Goal: Task Accomplishment & Management: Complete application form

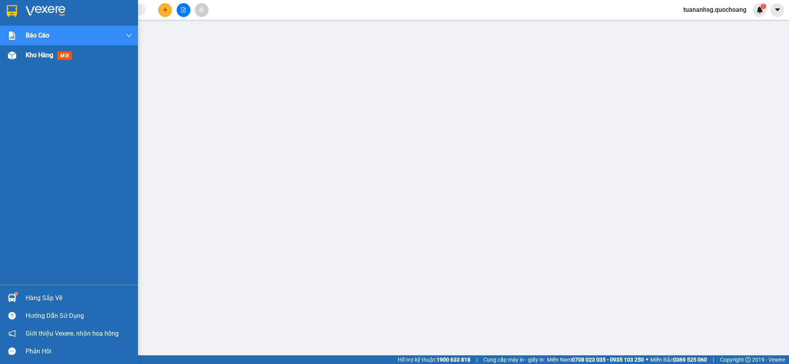
click at [37, 53] on span "Kho hàng" at bounding box center [40, 54] width 28 height 7
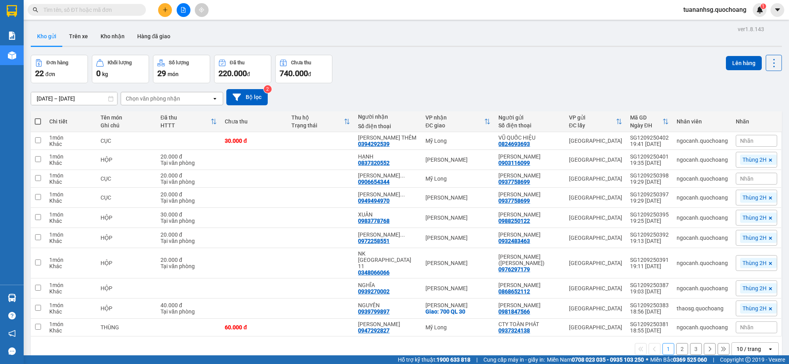
click at [163, 8] on icon "plus" at bounding box center [165, 10] width 6 height 6
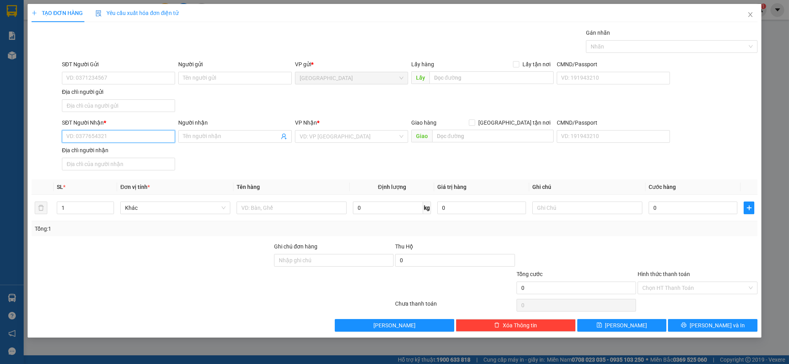
click at [114, 137] on input "SĐT Người Nhận *" at bounding box center [118, 136] width 113 height 13
type input "0985231769"
click at [119, 151] on div "0985231769 - ANH THƯ" at bounding box center [119, 152] width 104 height 9
type input "ANH THƯ"
type input "0985231769"
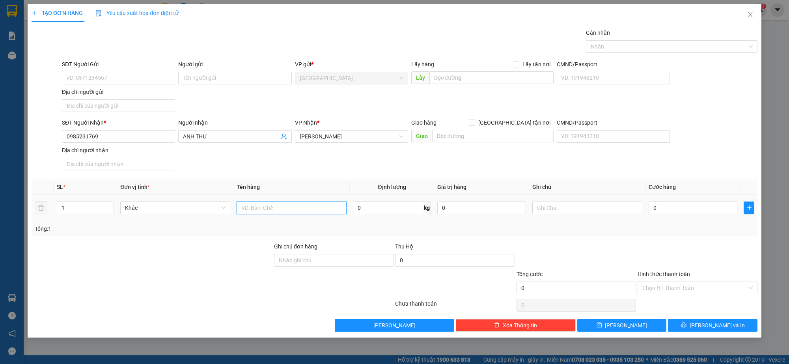
click at [253, 211] on input "text" at bounding box center [291, 207] width 110 height 13
click at [142, 72] on span at bounding box center [118, 78] width 113 height 13
type input "THÙNG"
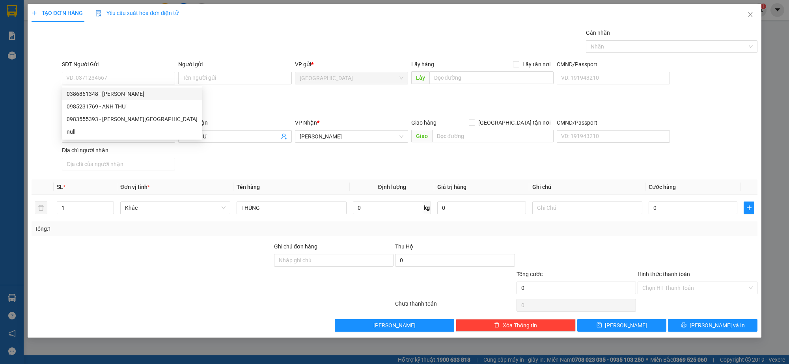
click at [334, 171] on div "SĐT Người Nhận * 0985231769 Người nhận ANH THƯ VP Nhận * [PERSON_NAME] hàng Gia…" at bounding box center [409, 145] width 698 height 55
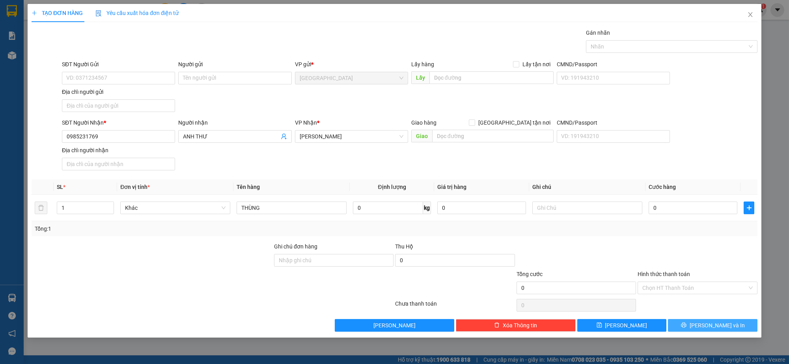
click at [694, 325] on button "[PERSON_NAME] và In" at bounding box center [712, 325] width 89 height 13
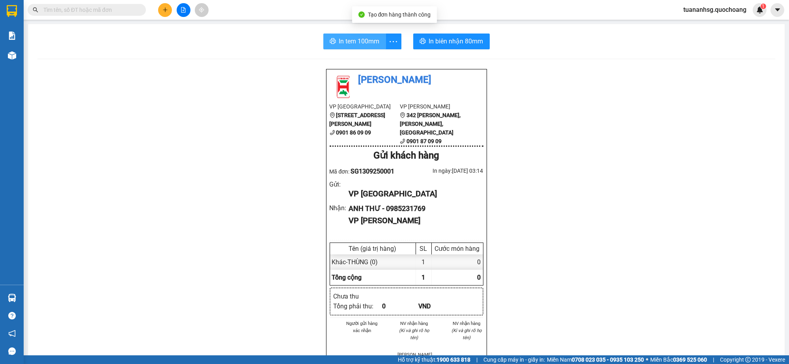
click at [346, 48] on button "In tem 100mm" at bounding box center [354, 42] width 63 height 16
click at [161, 8] on button at bounding box center [165, 10] width 14 height 14
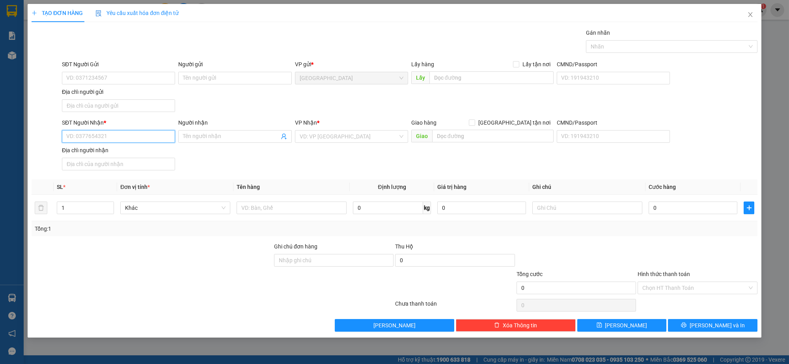
click at [150, 133] on input "SĐT Người Nhận *" at bounding box center [118, 136] width 113 height 13
type input "0000000000000"
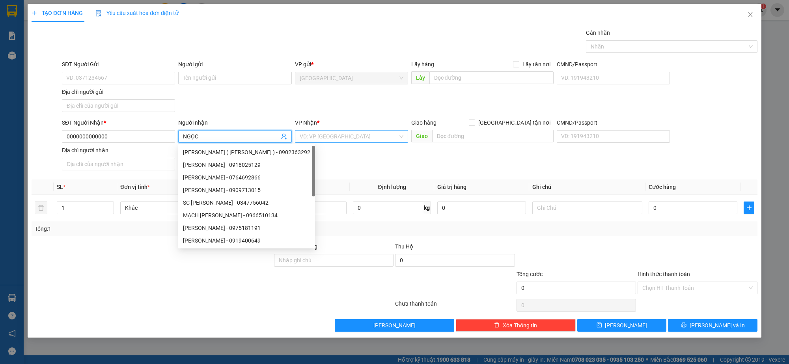
type input "NGỌC"
click at [346, 138] on input "search" at bounding box center [349, 136] width 98 height 12
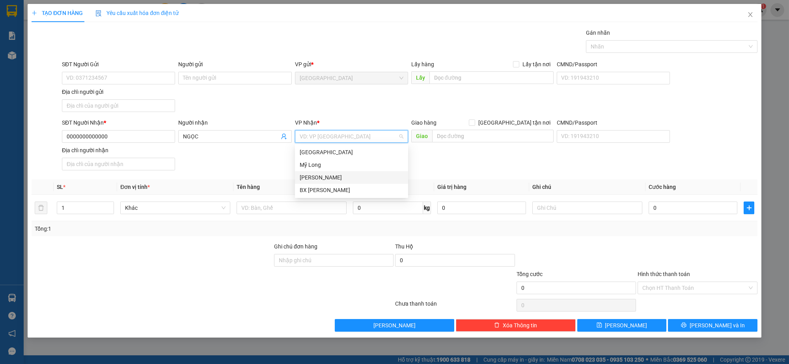
click at [316, 175] on div "[PERSON_NAME]" at bounding box center [352, 177] width 104 height 9
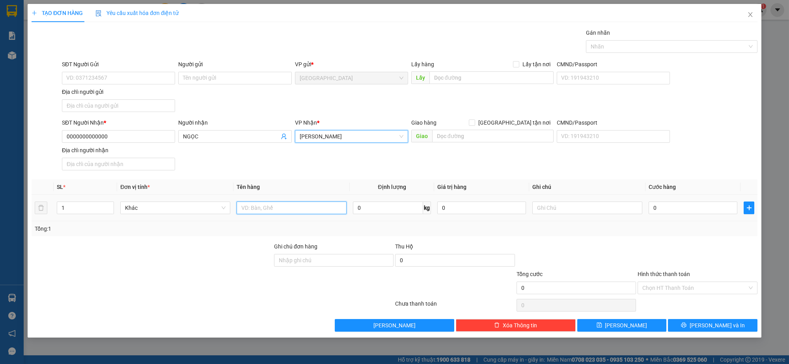
click at [276, 207] on input "text" at bounding box center [291, 207] width 110 height 13
type input "THÙNG"
click at [682, 210] on input "0" at bounding box center [692, 207] width 89 height 13
type input "8"
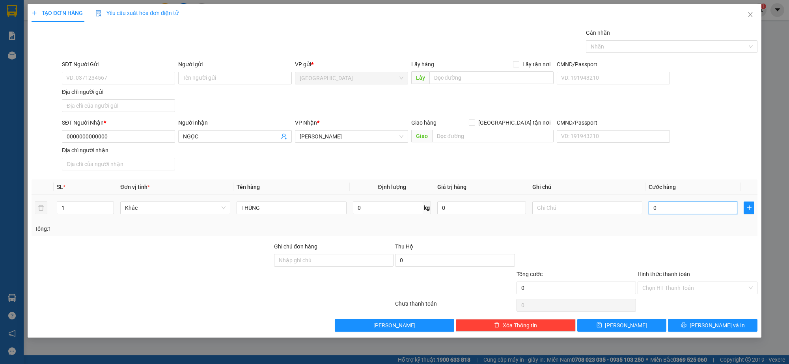
type input "8"
type input "80"
type input "80.000"
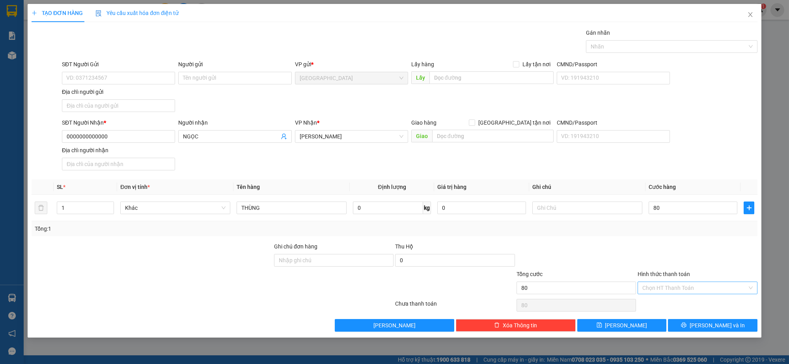
type input "80.000"
click at [680, 292] on input "Hình thức thanh toán" at bounding box center [694, 288] width 104 height 12
click at [678, 303] on div "Tại văn phòng" at bounding box center [697, 303] width 110 height 9
type input "0"
click at [687, 320] on button "[PERSON_NAME] và In" at bounding box center [712, 325] width 89 height 13
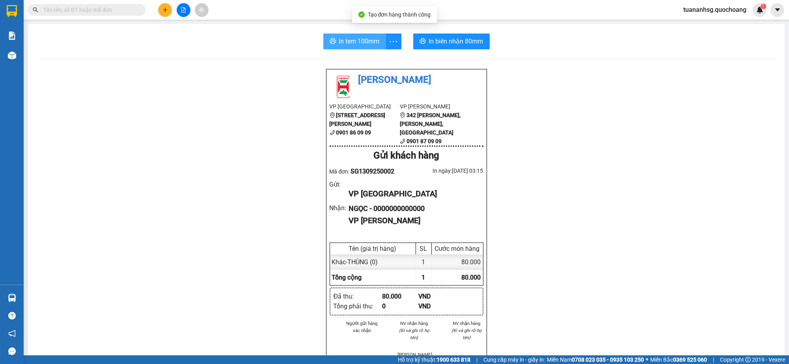
click at [323, 48] on button "In tem 100mm" at bounding box center [354, 42] width 63 height 16
